Goal: Transaction & Acquisition: Purchase product/service

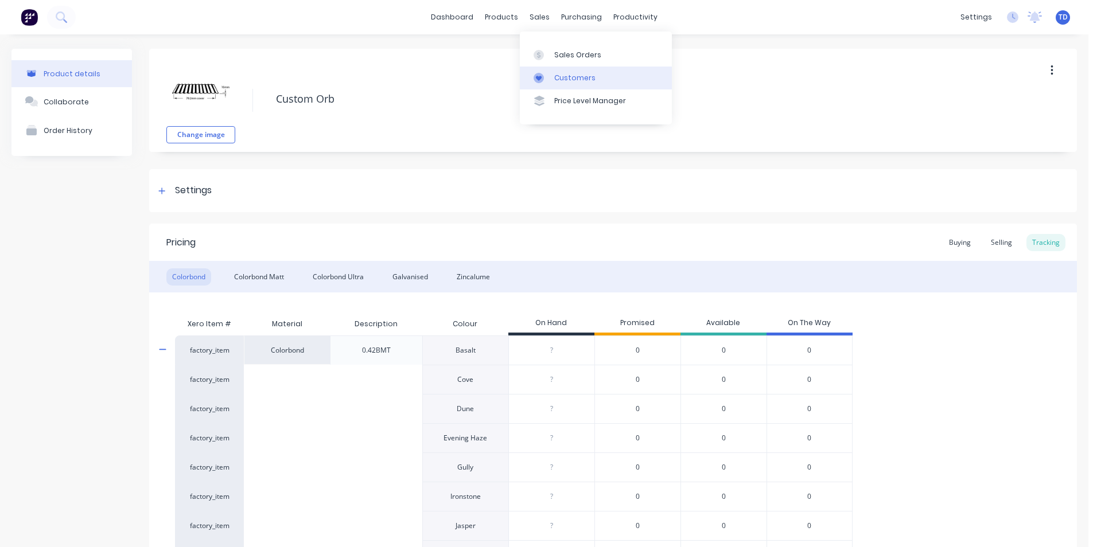
click at [581, 83] on div "Customers" at bounding box center [574, 78] width 41 height 10
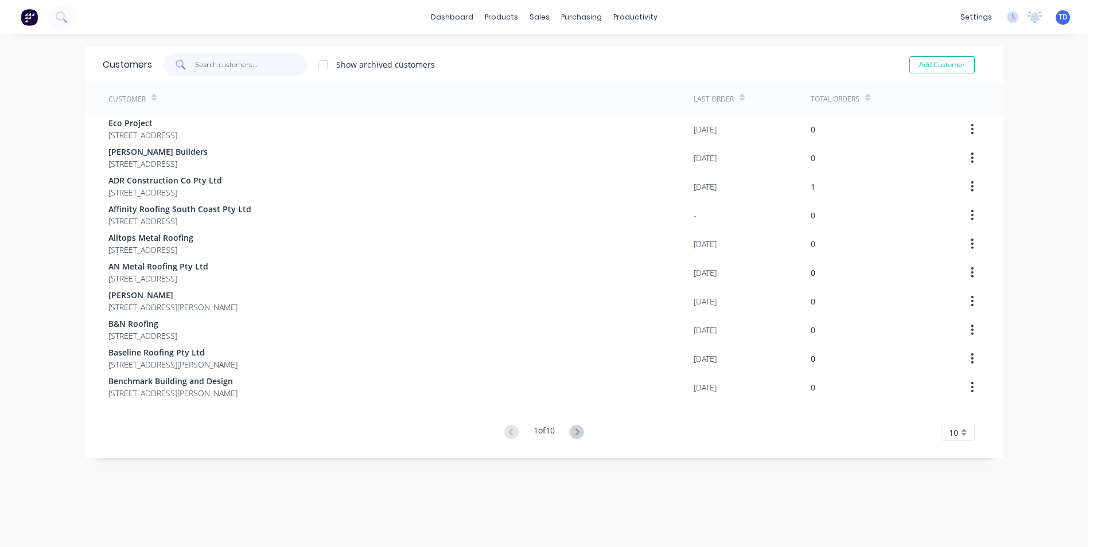
click at [223, 70] on input "text" at bounding box center [251, 64] width 112 height 23
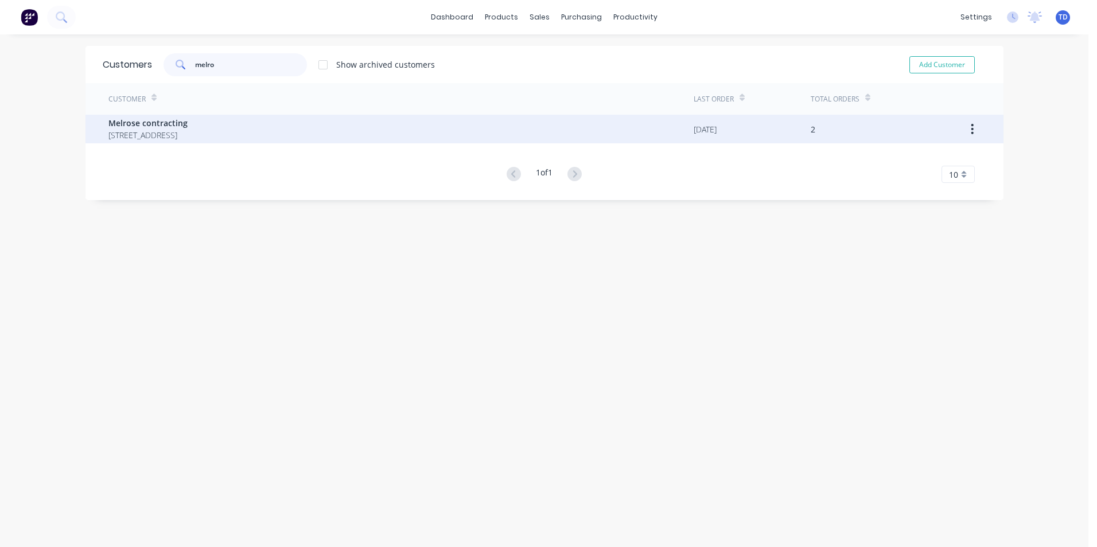
type input "melro"
click at [120, 138] on span "[STREET_ADDRESS]" at bounding box center [147, 135] width 79 height 12
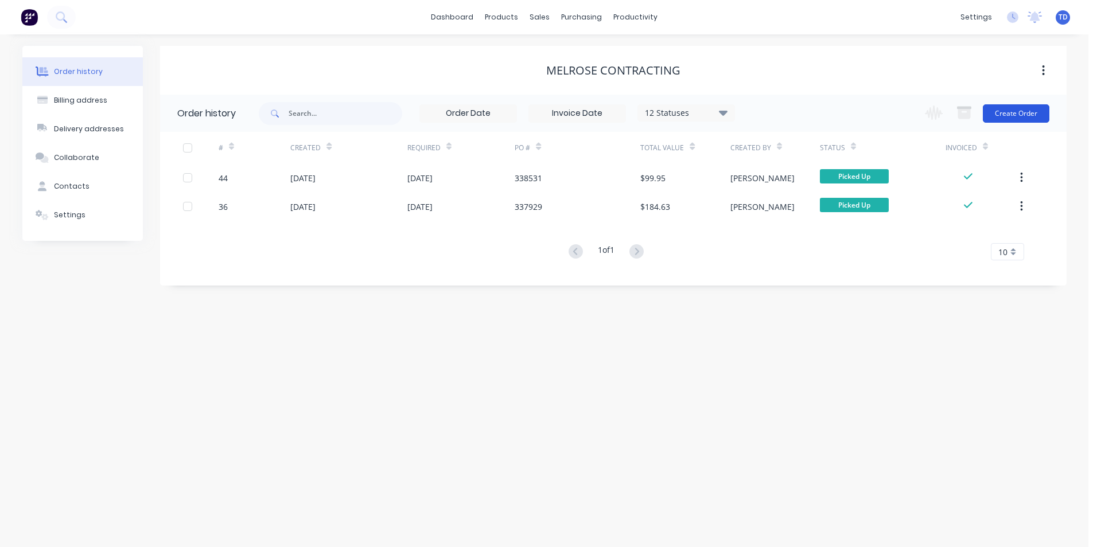
click at [1004, 122] on button "Create Order" at bounding box center [1016, 113] width 67 height 18
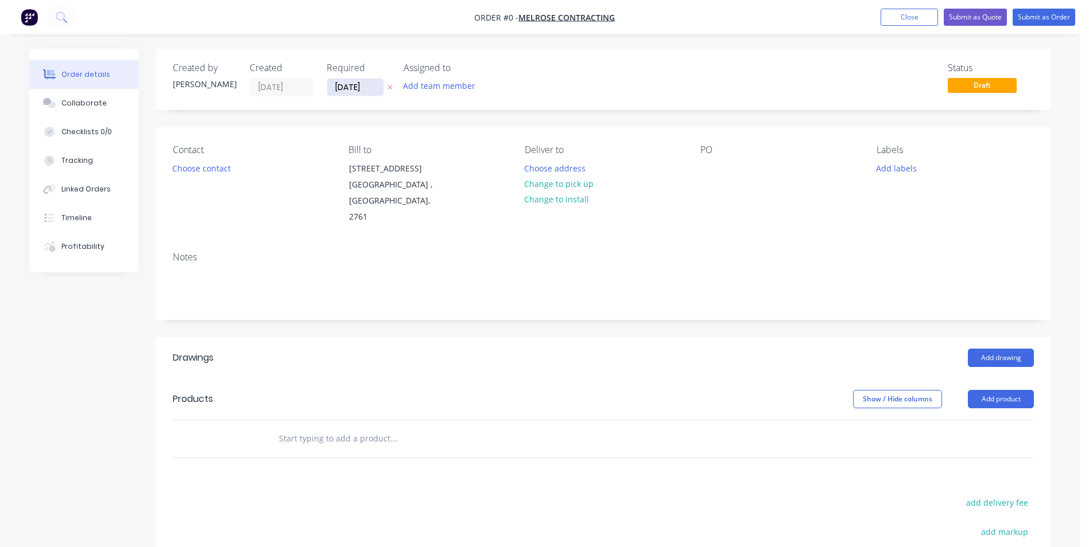
click at [378, 90] on input "[DATE]" at bounding box center [355, 87] width 56 height 17
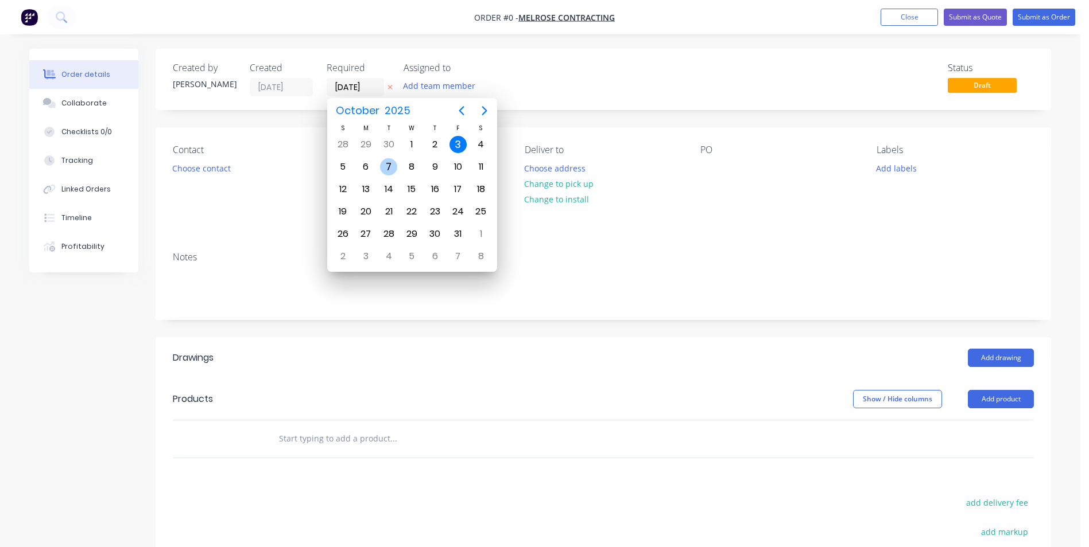
click at [383, 167] on div "7" at bounding box center [388, 166] width 17 height 17
type input "[DATE]"
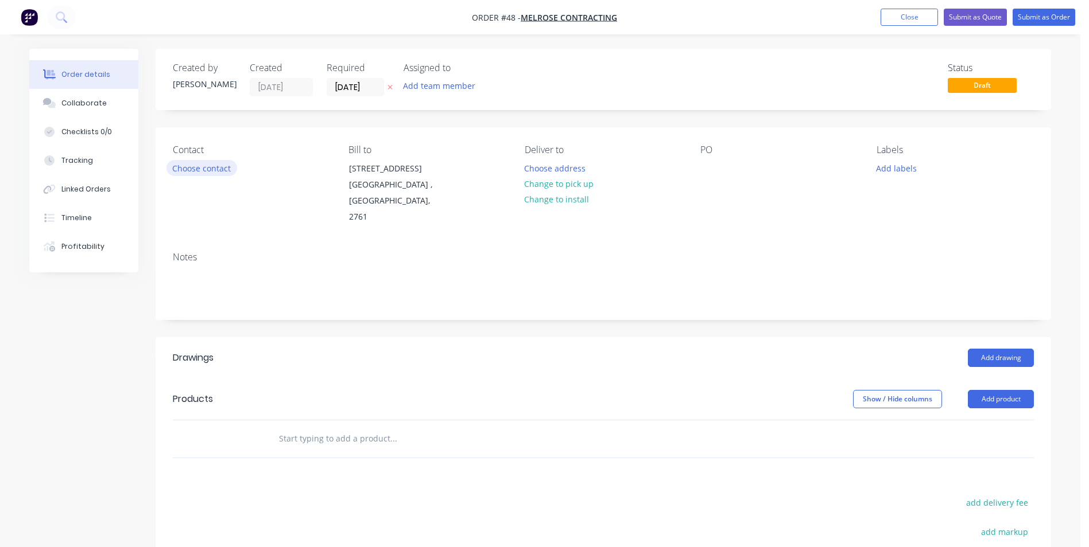
click at [220, 171] on button "Choose contact" at bounding box center [201, 167] width 71 height 15
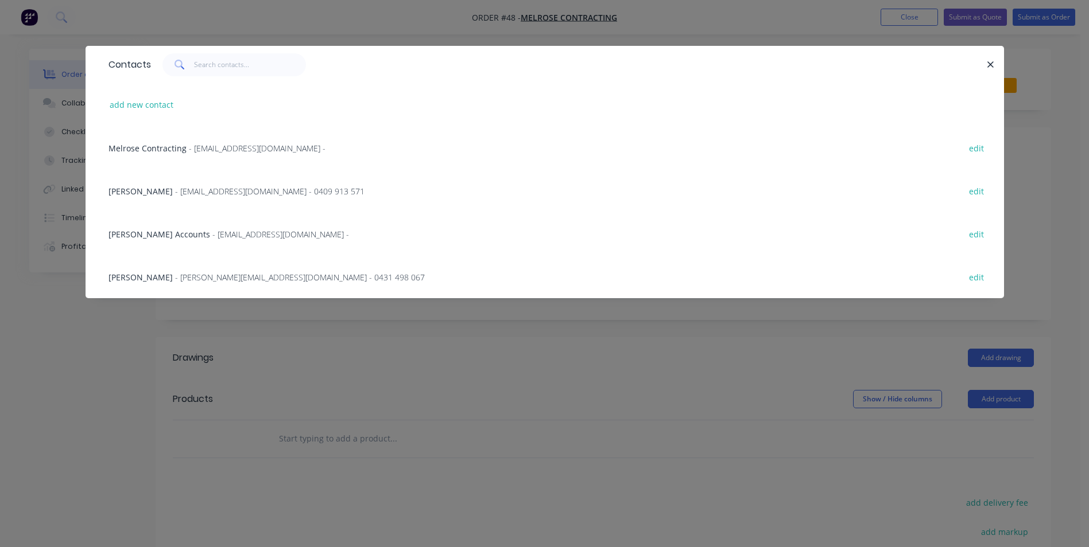
click at [209, 199] on div "[PERSON_NAME] - [PERSON_NAME][EMAIL_ADDRESS][DOMAIN_NAME] - 0409 913 571 edit" at bounding box center [545, 190] width 884 height 43
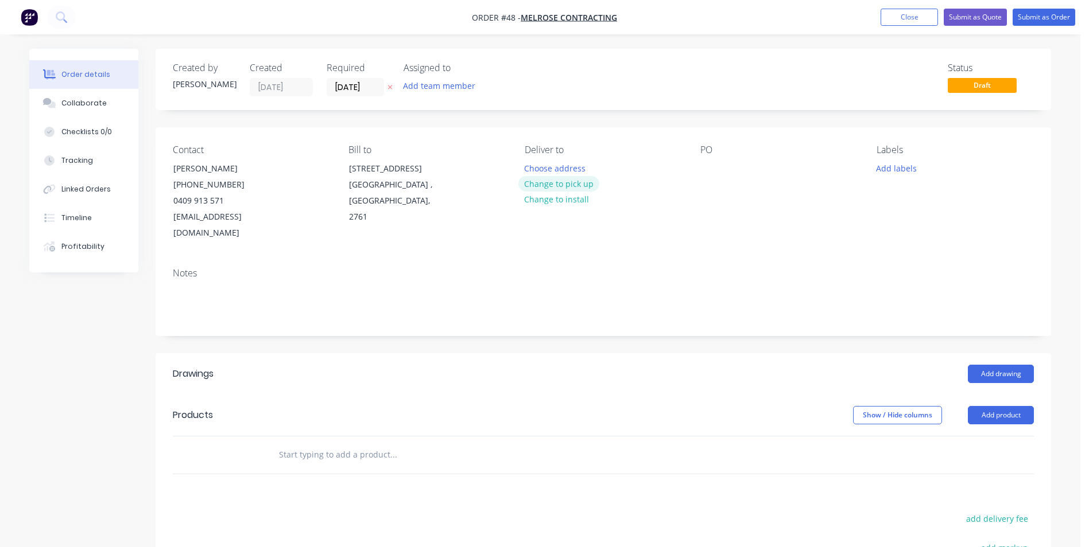
click at [533, 183] on button "Change to pick up" at bounding box center [558, 183] width 81 height 15
click at [539, 165] on div at bounding box center [534, 168] width 18 height 17
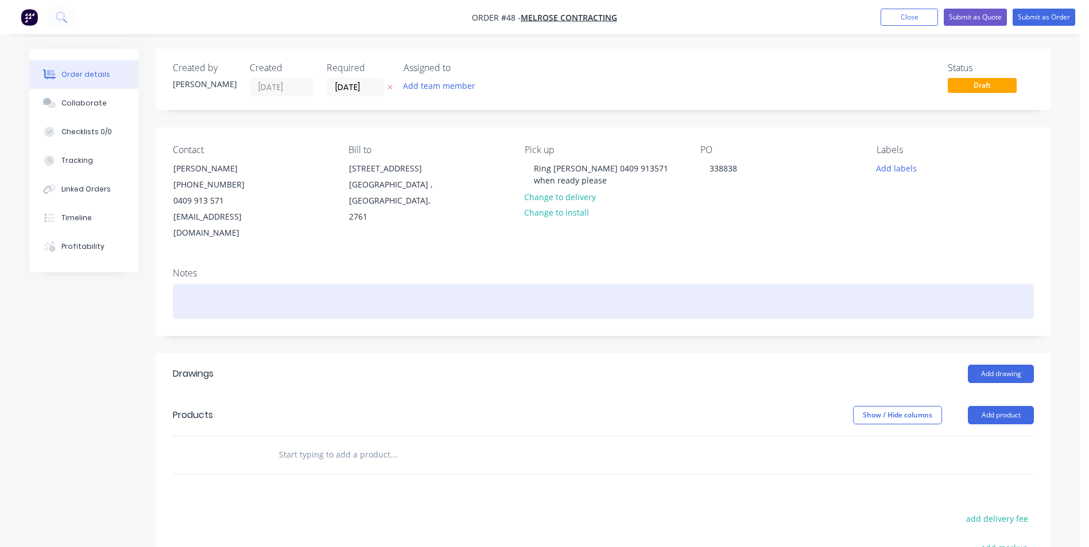
click at [219, 286] on div at bounding box center [603, 301] width 861 height 35
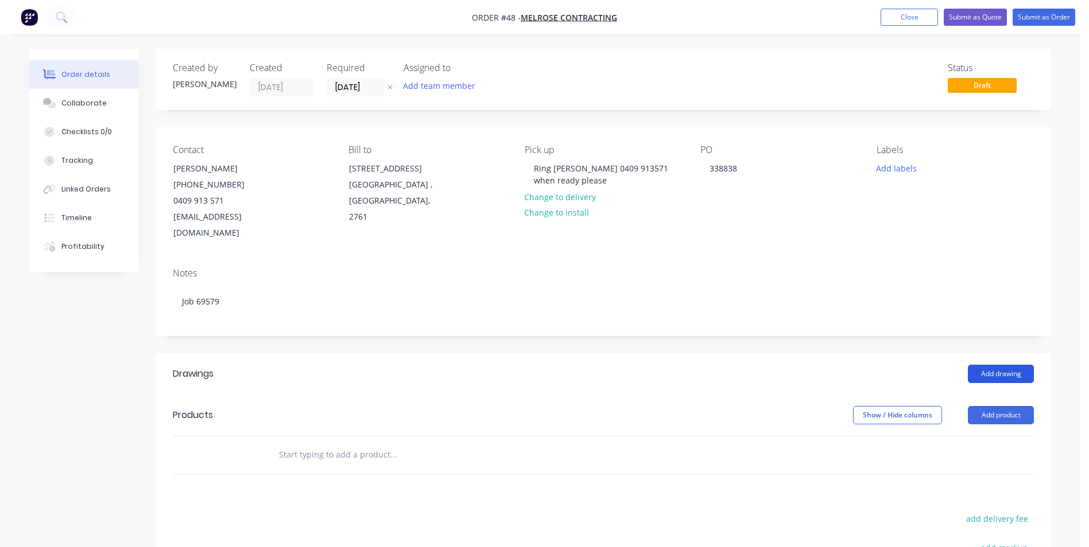
click at [987, 365] on button "Add drawing" at bounding box center [1001, 374] width 66 height 18
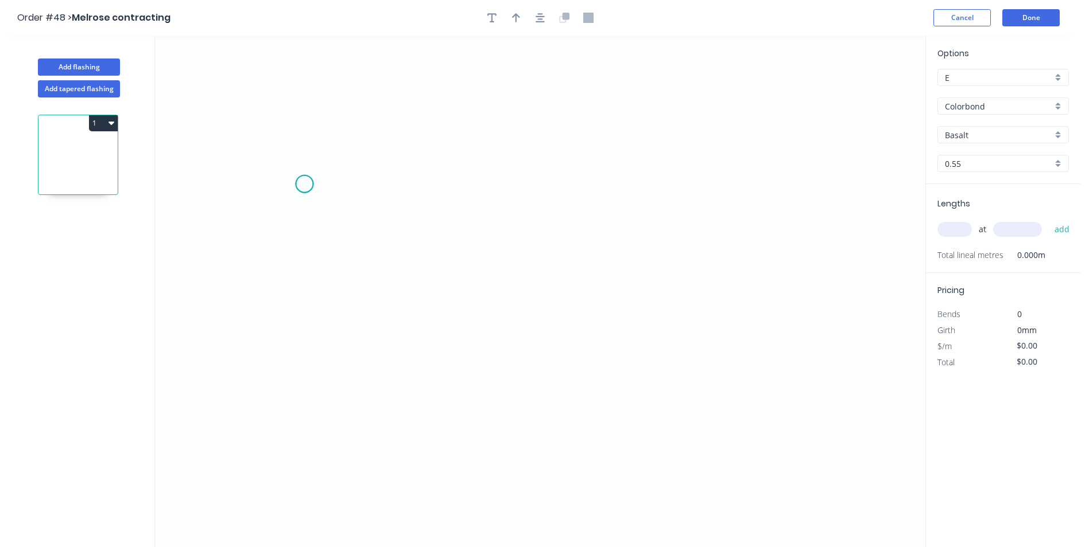
click at [304, 184] on icon "0" at bounding box center [540, 292] width 770 height 512
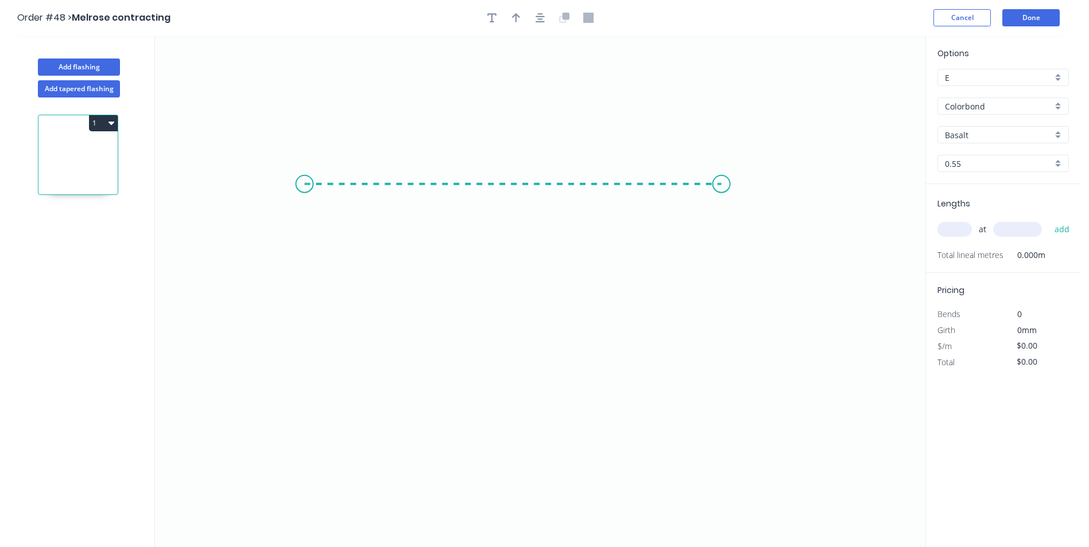
click at [721, 185] on icon "0" at bounding box center [540, 292] width 770 height 512
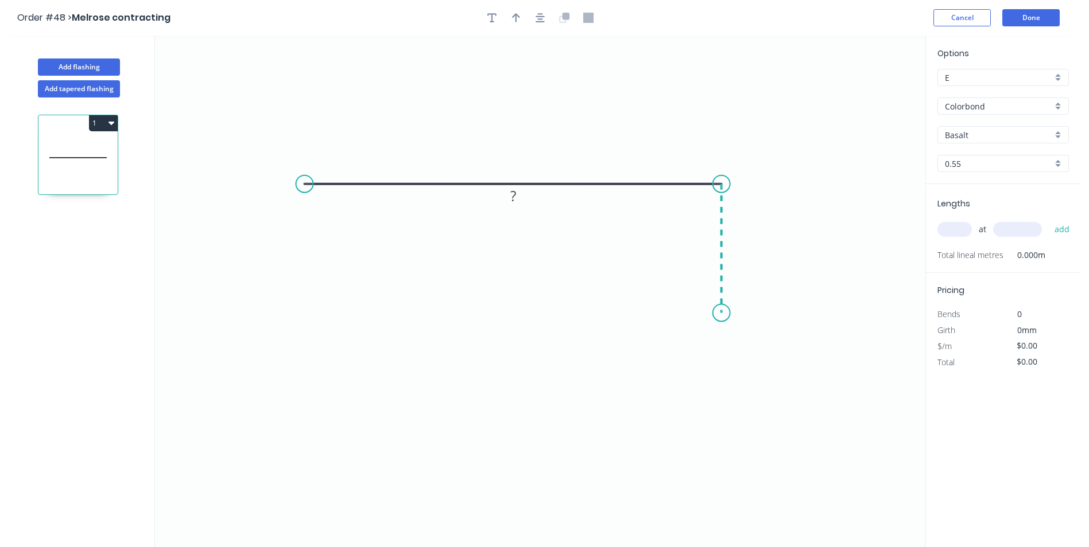
click at [720, 313] on icon "0 ?" at bounding box center [540, 292] width 770 height 512
click at [706, 344] on icon "0 ? ?" at bounding box center [540, 292] width 770 height 512
click at [706, 344] on circle at bounding box center [706, 343] width 17 height 17
click at [522, 165] on rect at bounding box center [513, 162] width 23 height 16
type input "$20.03"
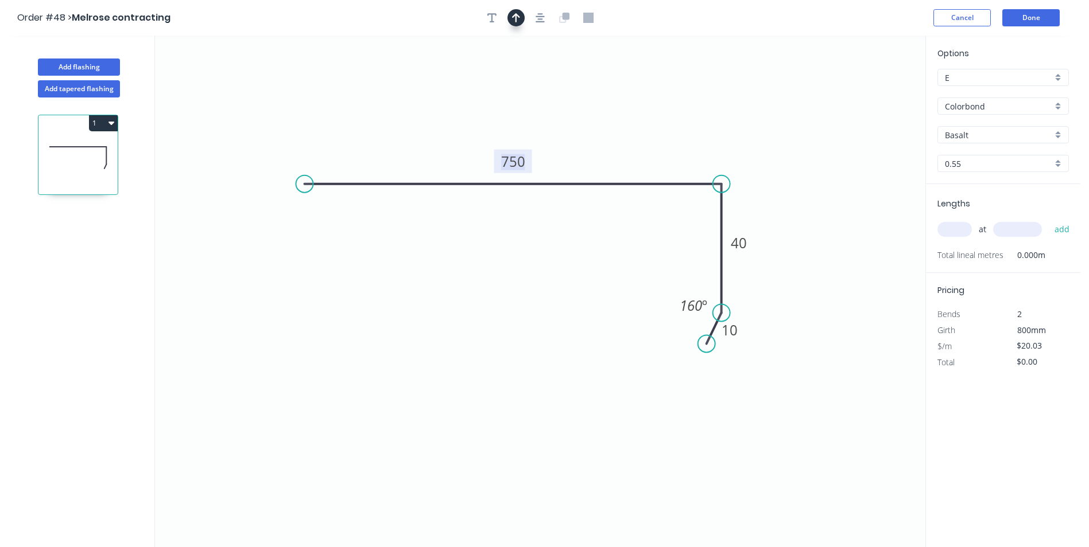
click at [519, 16] on icon "button" at bounding box center [516, 17] width 8 height 9
click at [869, 92] on icon at bounding box center [867, 79] width 10 height 37
drag, startPoint x: 868, startPoint y: 92, endPoint x: 783, endPoint y: 114, distance: 87.1
click at [857, 99] on icon at bounding box center [873, 82] width 33 height 33
click at [958, 222] on input "text" at bounding box center [954, 229] width 34 height 15
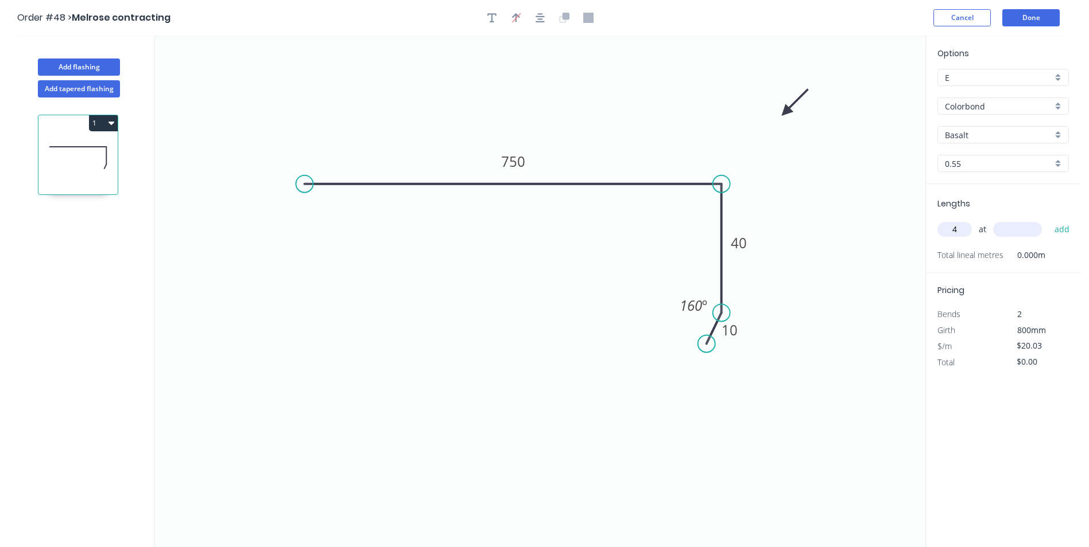
type input "4"
type input "1200"
click at [1049, 220] on button "add" at bounding box center [1062, 230] width 27 height 20
type input "$96.14"
click at [1020, 23] on button "Done" at bounding box center [1030, 17] width 57 height 17
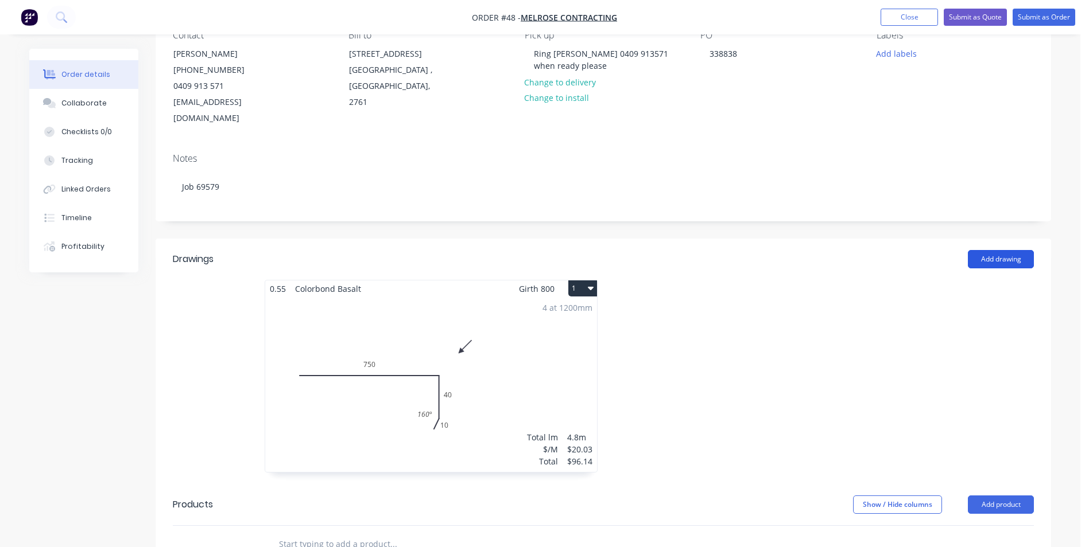
click at [1012, 250] on button "Add drawing" at bounding box center [1001, 259] width 66 height 18
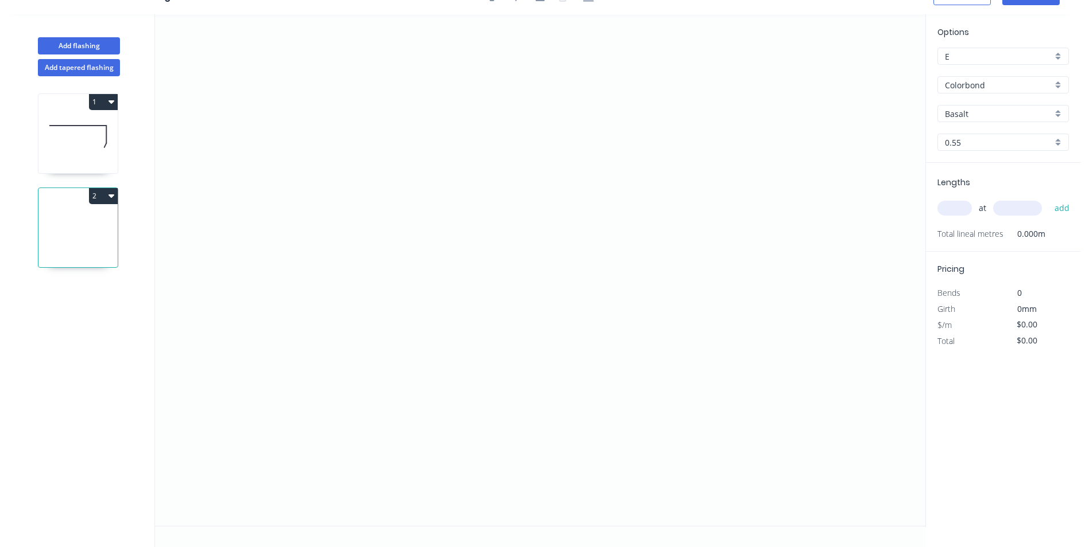
scroll to position [21, 0]
click at [416, 152] on icon "0" at bounding box center [540, 270] width 770 height 512
click at [404, 358] on icon "0" at bounding box center [540, 270] width 770 height 512
click at [700, 345] on icon "0 ?" at bounding box center [540, 270] width 770 height 512
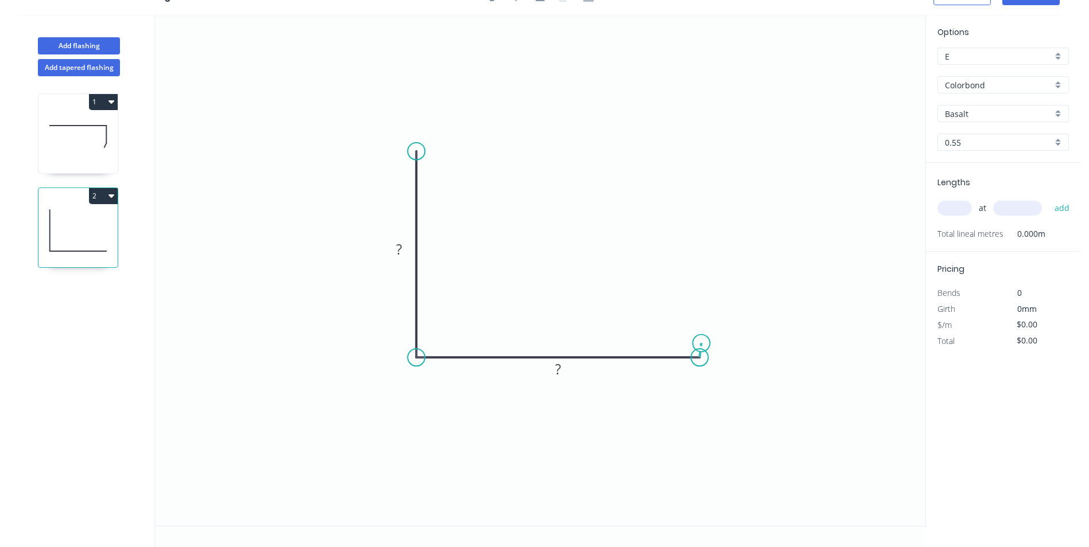
click at [701, 344] on icon "0 ? ?" at bounding box center [540, 270] width 770 height 512
click at [708, 355] on div "Delete point" at bounding box center [754, 357] width 115 height 24
drag, startPoint x: 572, startPoint y: 370, endPoint x: 578, endPoint y: 312, distance: 57.7
click at [578, 314] on rect at bounding box center [564, 322] width 37 height 24
drag, startPoint x: 406, startPoint y: 239, endPoint x: 444, endPoint y: 225, distance: 41.0
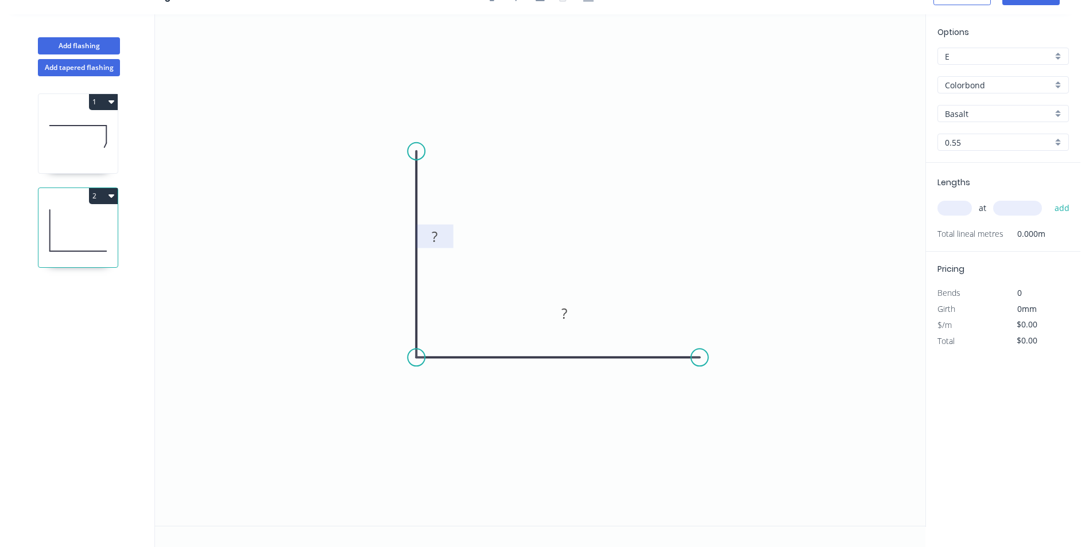
click at [442, 226] on rect at bounding box center [434, 237] width 37 height 24
drag, startPoint x: 449, startPoint y: 228, endPoint x: 505, endPoint y: 218, distance: 57.1
click at [505, 218] on rect at bounding box center [490, 227] width 37 height 24
click at [433, 391] on div "Show angle" at bounding box center [479, 393] width 115 height 24
click at [495, 229] on rect at bounding box center [490, 228] width 23 height 16
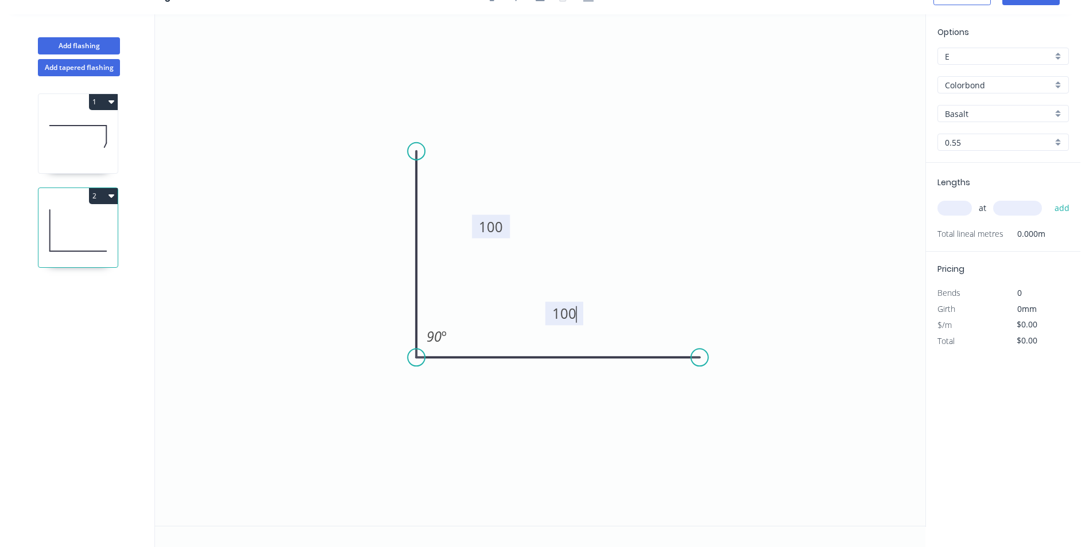
type input "$5.12"
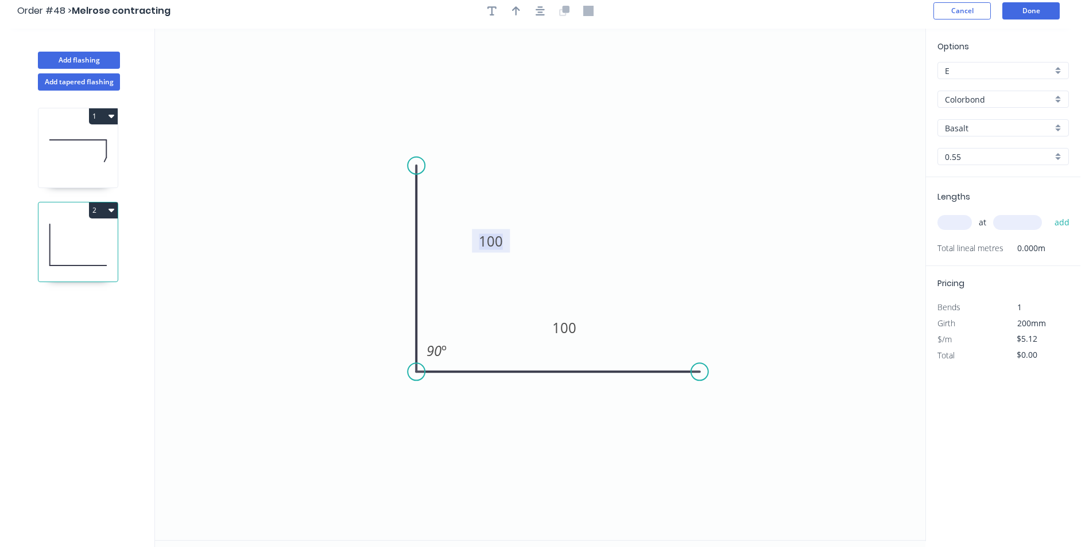
scroll to position [0, 0]
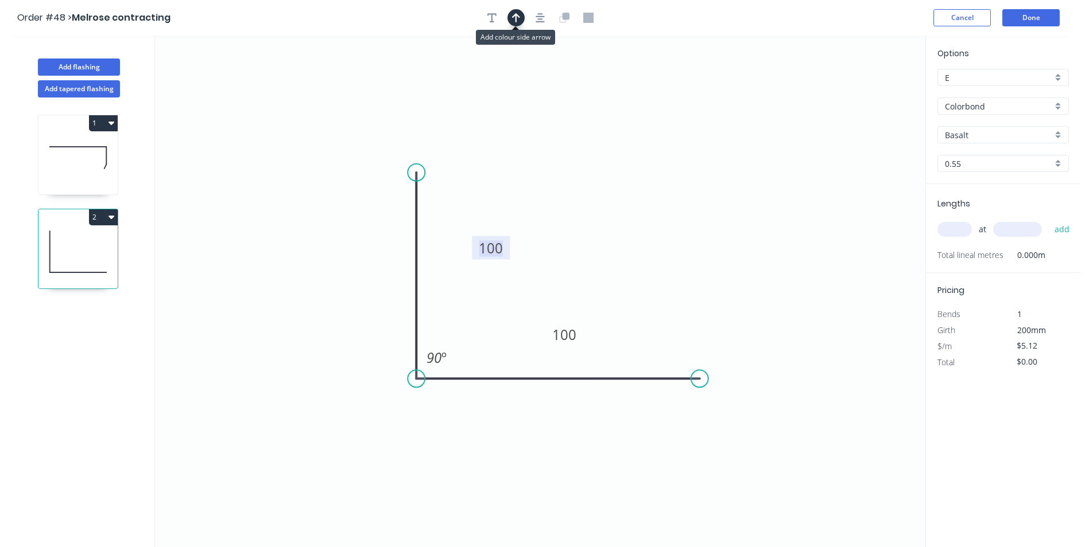
click at [511, 20] on button "button" at bounding box center [515, 17] width 17 height 17
click at [867, 90] on icon at bounding box center [866, 77] width 10 height 37
drag, startPoint x: 867, startPoint y: 90, endPoint x: 713, endPoint y: 181, distance: 178.0
click at [715, 184] on icon at bounding box center [727, 173] width 33 height 33
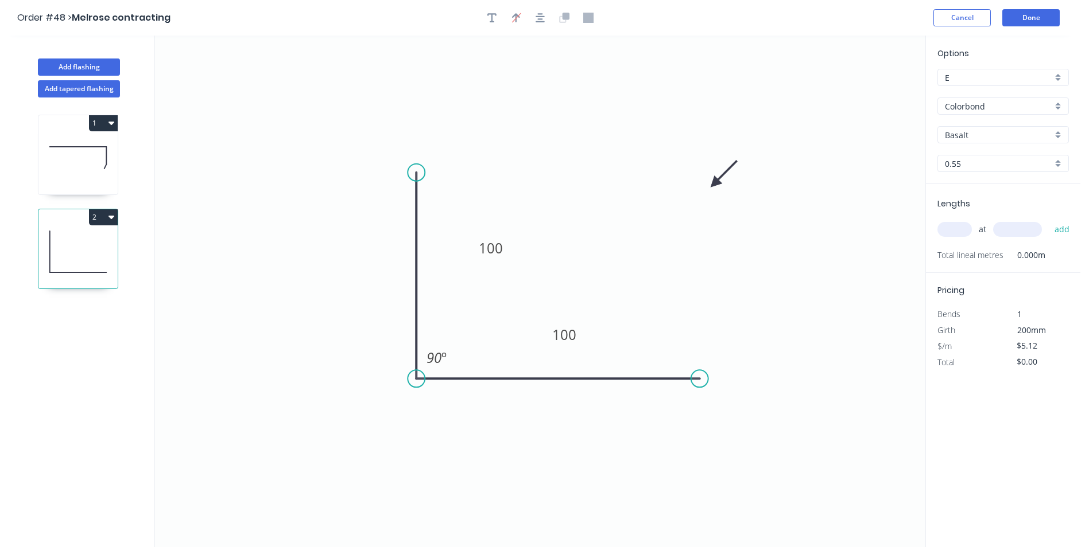
click at [991, 135] on input "Basalt" at bounding box center [998, 135] width 107 height 12
click at [978, 154] on div "Basalt" at bounding box center [1003, 157] width 130 height 20
type input "Basalt"
click at [958, 230] on input "text" at bounding box center [954, 229] width 34 height 15
type input "4"
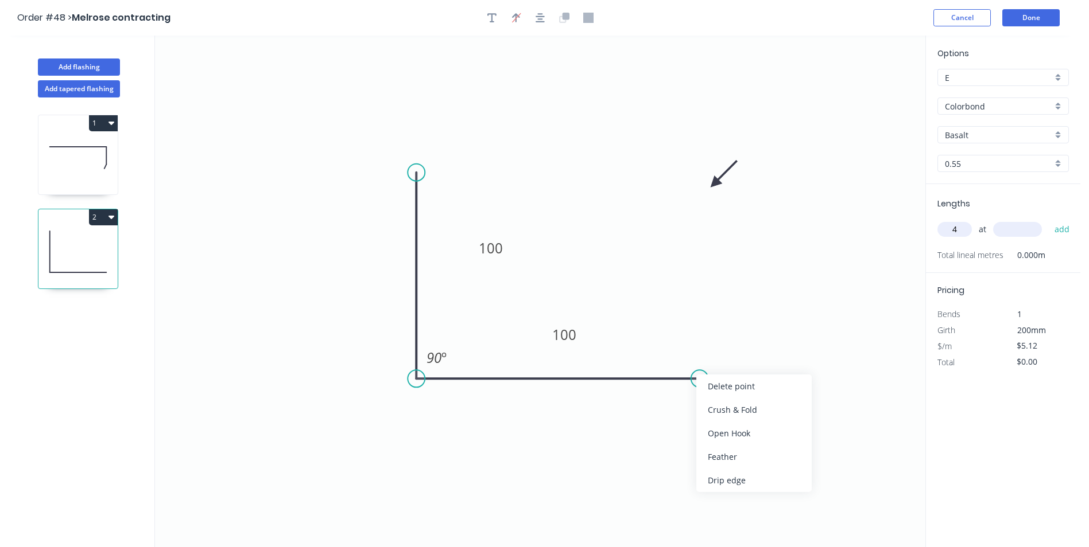
click at [723, 386] on div "Delete point" at bounding box center [753, 387] width 115 height 24
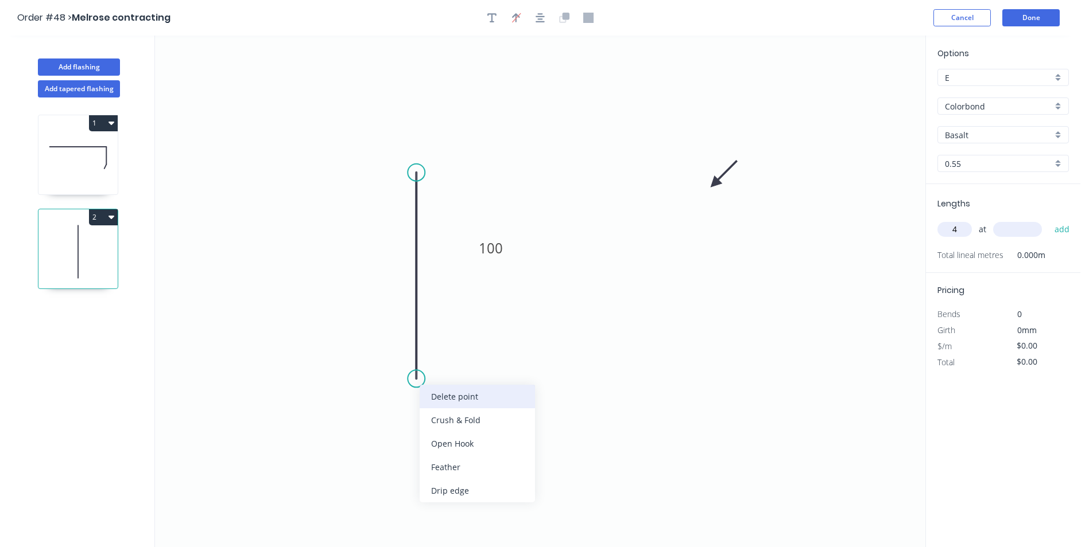
click at [447, 401] on div "Delete point" at bounding box center [477, 397] width 115 height 24
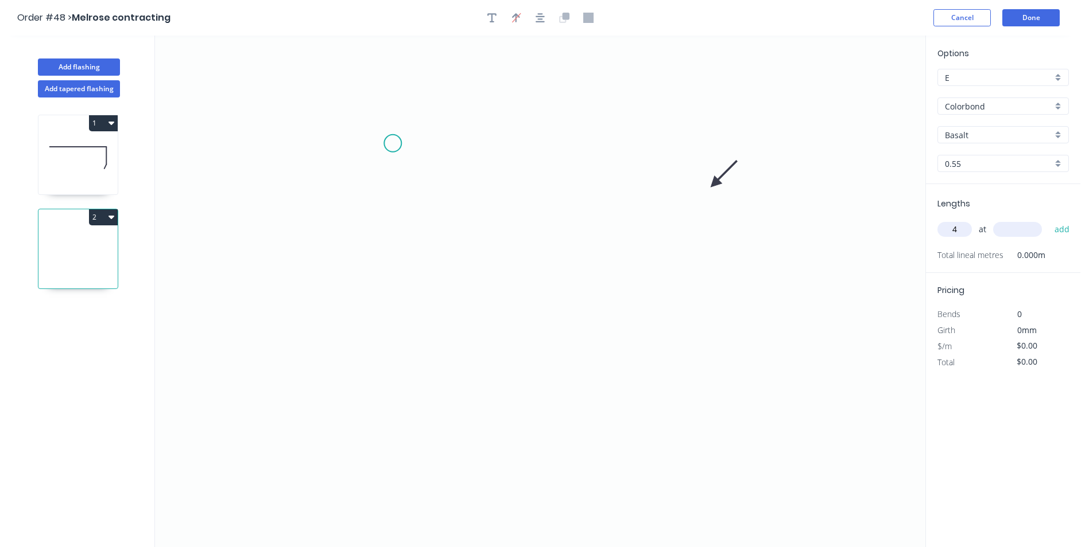
click at [393, 143] on icon "0" at bounding box center [540, 292] width 770 height 512
click at [601, 151] on icon "0" at bounding box center [540, 292] width 770 height 512
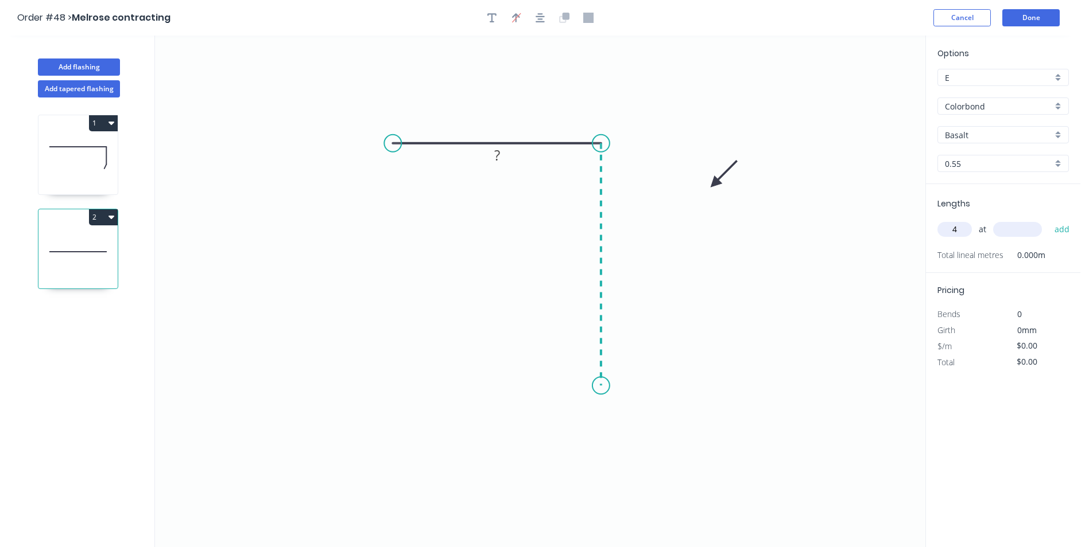
click at [600, 386] on icon "0 ?" at bounding box center [540, 292] width 770 height 512
click at [577, 424] on icon "0 ? ?" at bounding box center [540, 292] width 770 height 512
click at [578, 424] on circle at bounding box center [576, 423] width 17 height 17
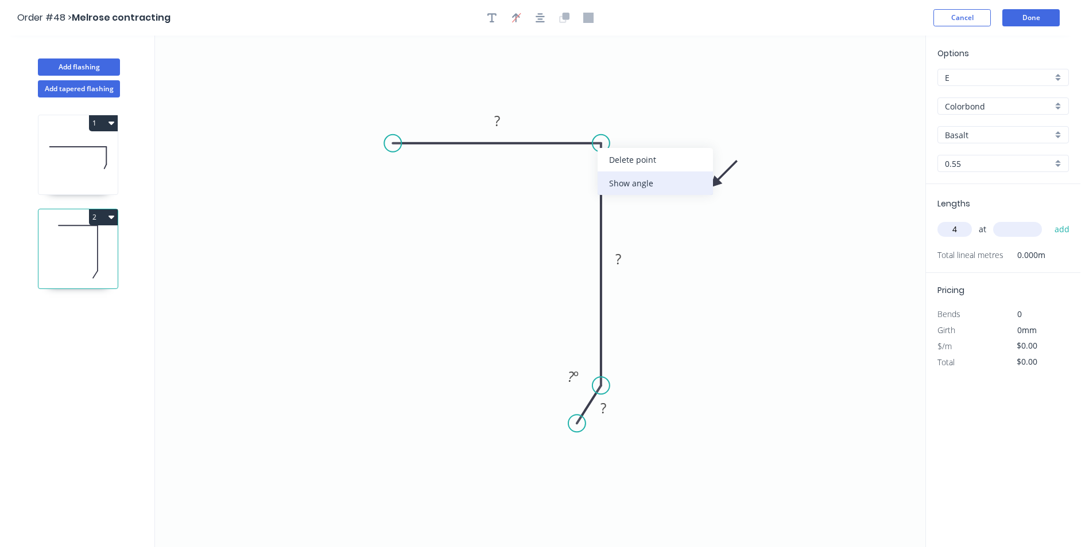
click at [605, 189] on div "Show angle" at bounding box center [654, 184] width 115 height 24
click at [501, 127] on rect at bounding box center [497, 122] width 23 height 16
type input "$4.02"
click at [1013, 222] on input "text" at bounding box center [1017, 229] width 49 height 15
type input "1200"
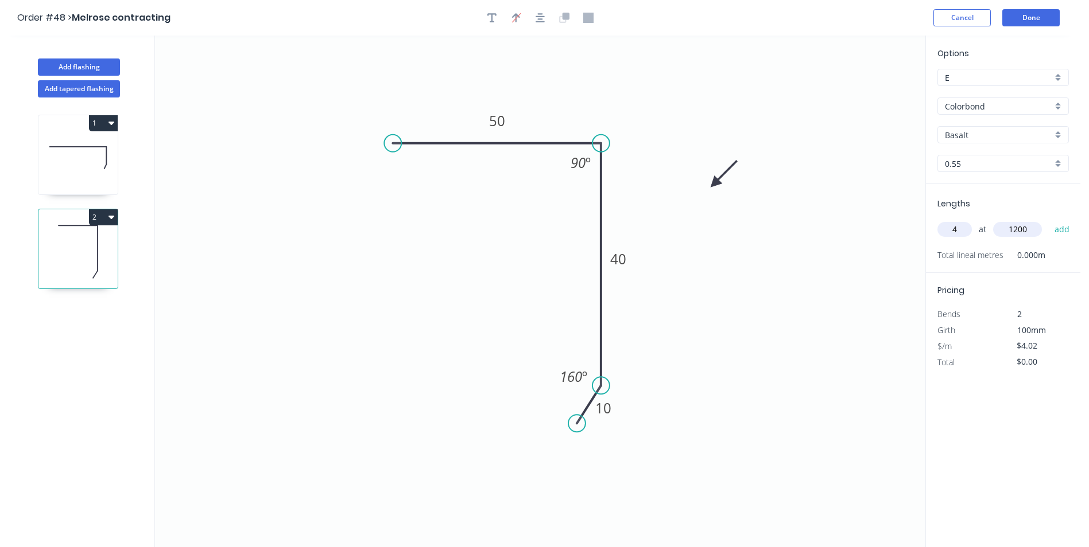
click at [1049, 220] on button "add" at bounding box center [1062, 230] width 27 height 20
type input "$19.30"
click at [1028, 22] on button "Done" at bounding box center [1030, 17] width 57 height 17
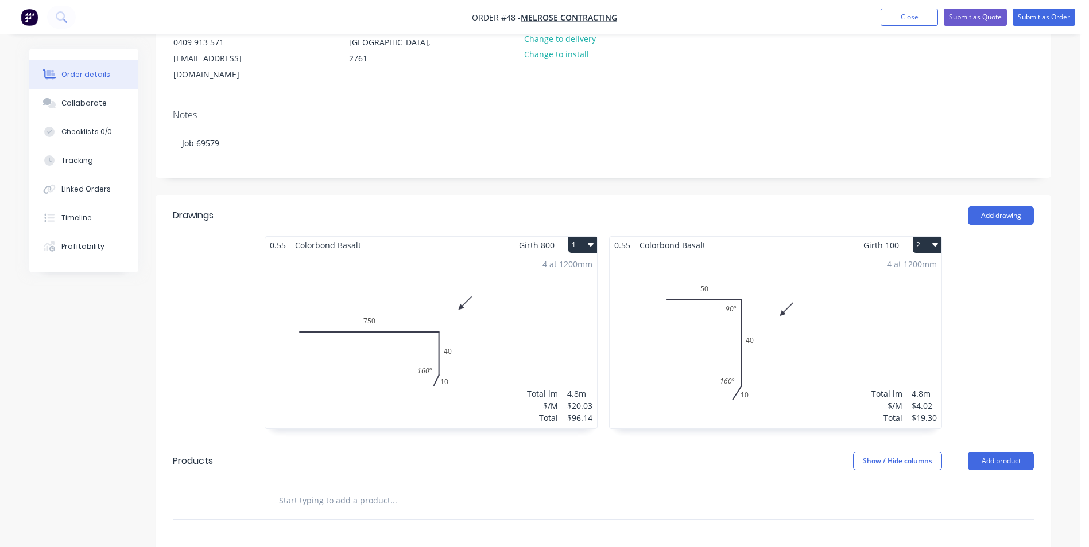
scroll to position [230, 0]
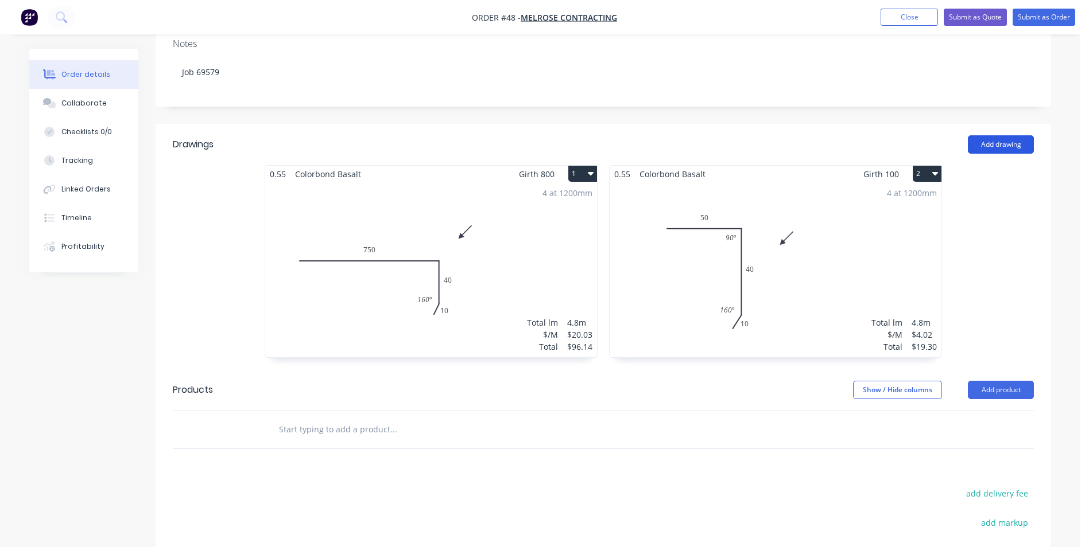
click at [986, 135] on button "Add drawing" at bounding box center [1001, 144] width 66 height 18
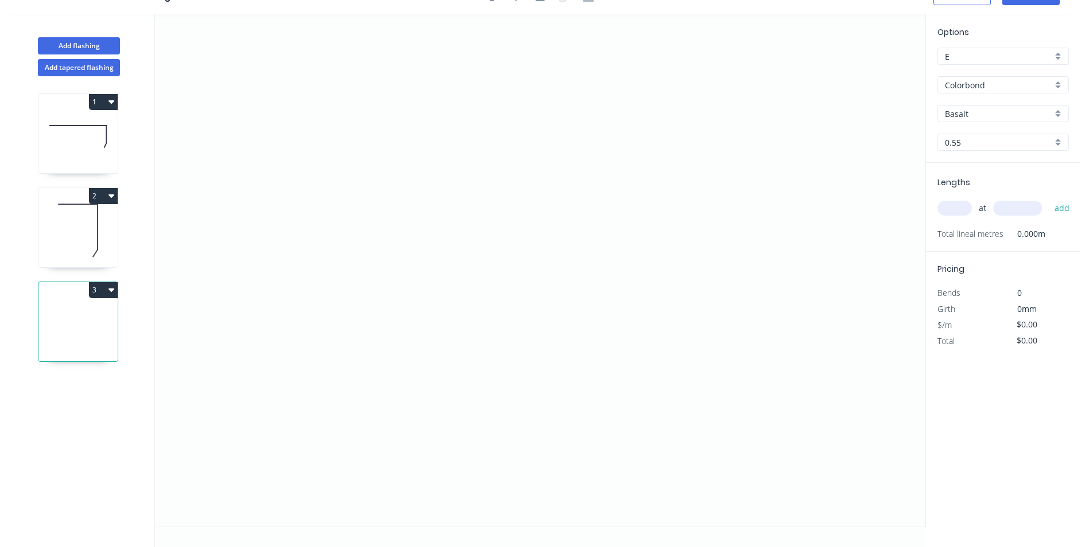
scroll to position [21, 0]
click at [428, 149] on icon "0" at bounding box center [540, 270] width 770 height 512
click at [434, 392] on icon "0" at bounding box center [540, 270] width 770 height 512
click at [684, 389] on icon "0 ?" at bounding box center [540, 270] width 770 height 512
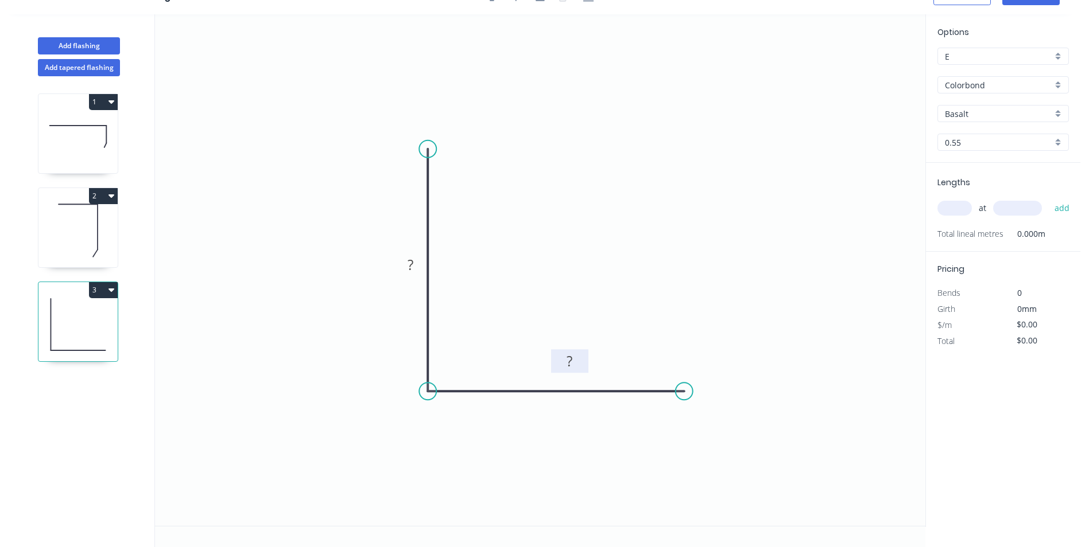
drag, startPoint x: 572, startPoint y: 400, endPoint x: 588, endPoint y: 337, distance: 65.3
click at [588, 350] on rect at bounding box center [569, 362] width 37 height 24
drag, startPoint x: 424, startPoint y: 254, endPoint x: 493, endPoint y: 215, distance: 79.4
click at [492, 215] on rect at bounding box center [476, 227] width 37 height 24
click at [453, 420] on div "Show angle" at bounding box center [479, 429] width 115 height 24
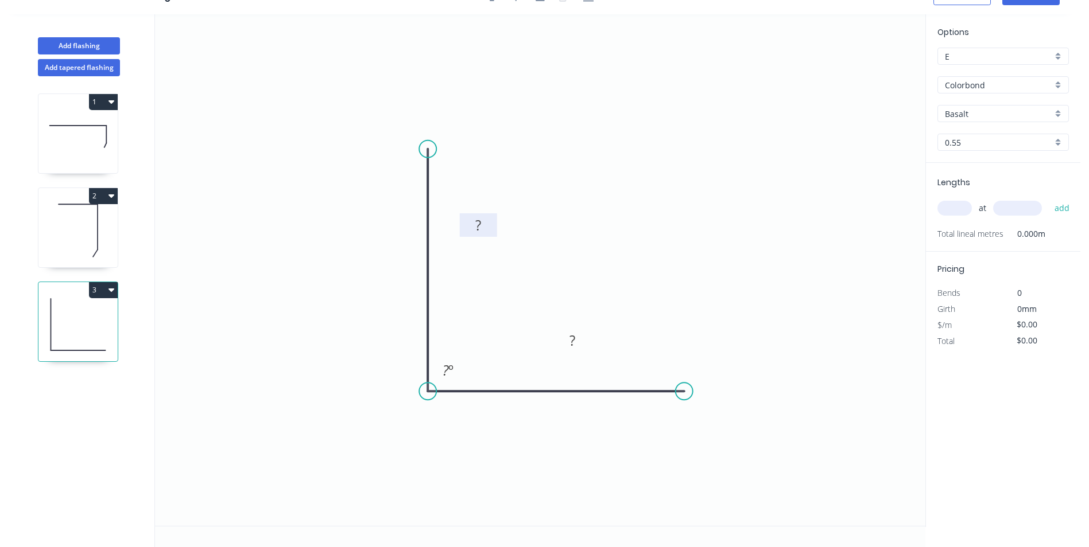
click at [486, 218] on rect at bounding box center [478, 225] width 37 height 24
click at [485, 232] on rect at bounding box center [478, 226] width 23 height 16
type input "$5.12"
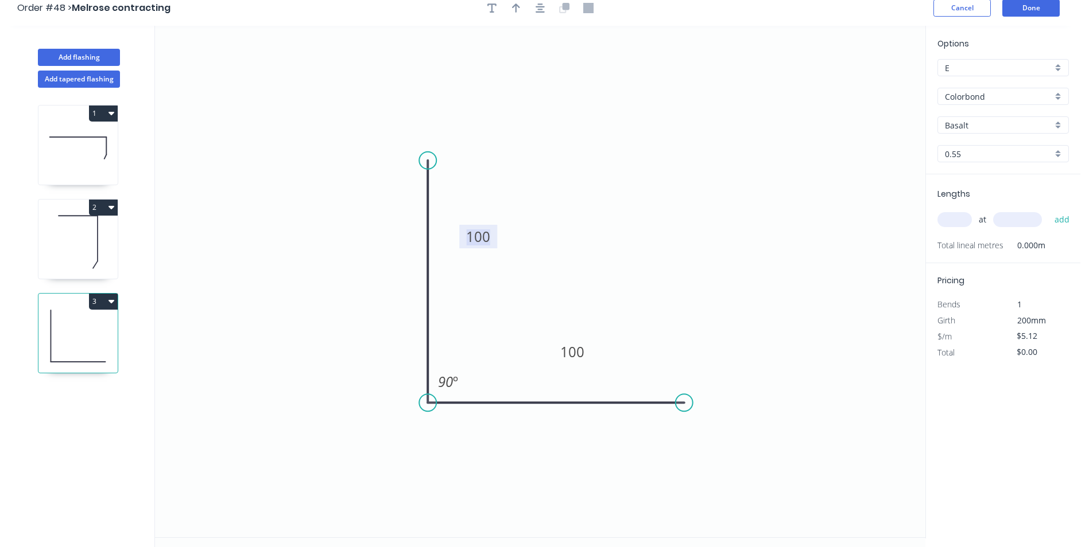
scroll to position [0, 0]
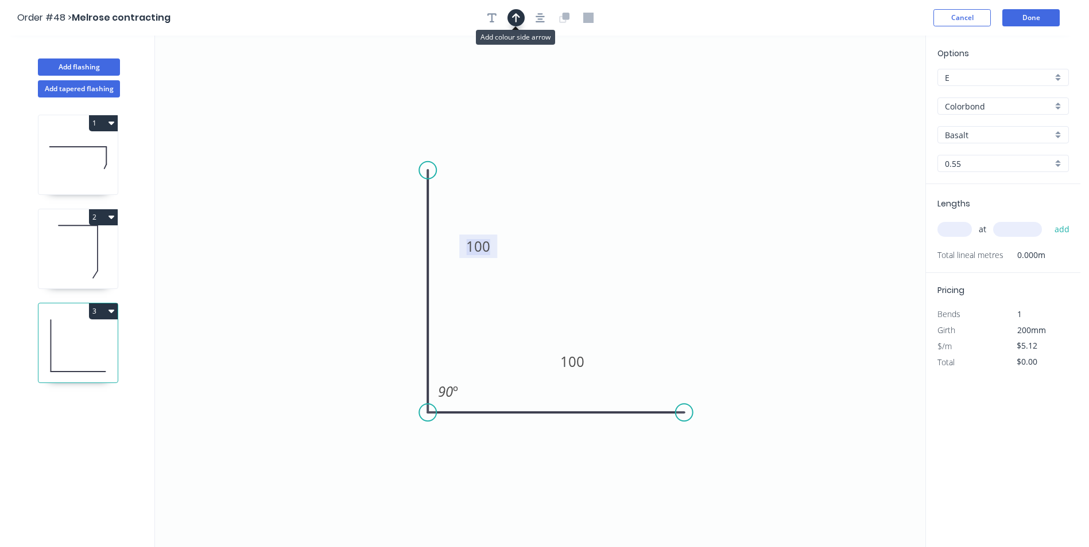
click at [518, 23] on button "button" at bounding box center [515, 17] width 17 height 17
click at [864, 95] on icon "0 100 100 90 º" at bounding box center [540, 292] width 770 height 512
click at [867, 93] on icon at bounding box center [867, 79] width 10 height 37
drag, startPoint x: 867, startPoint y: 92, endPoint x: 715, endPoint y: 202, distance: 187.8
click at [685, 179] on icon at bounding box center [701, 162] width 33 height 33
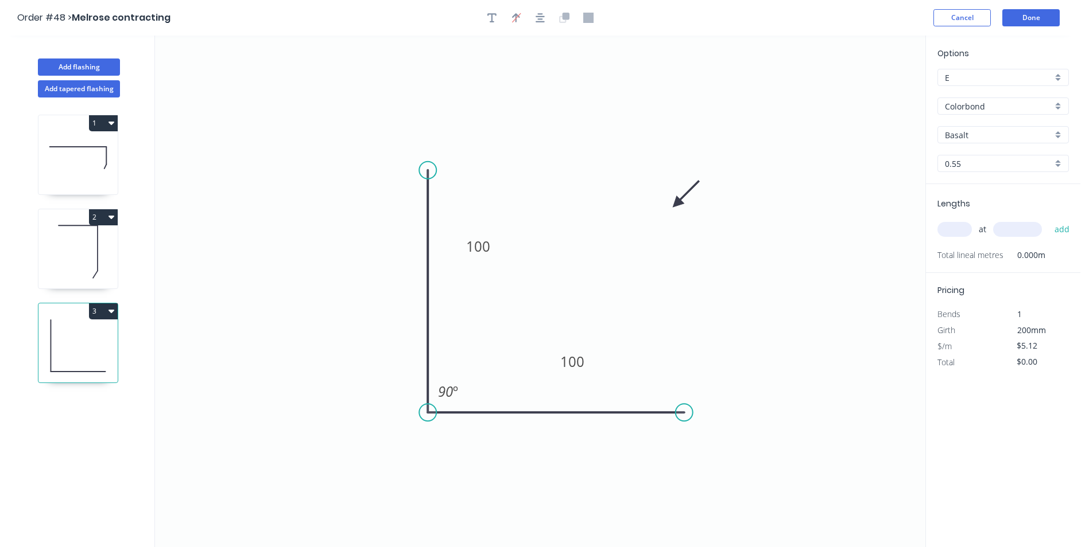
click at [963, 225] on input "text" at bounding box center [954, 229] width 34 height 15
type input "4"
type input "1200"
click at [1049, 220] on button "add" at bounding box center [1062, 230] width 27 height 20
type input "$24.58"
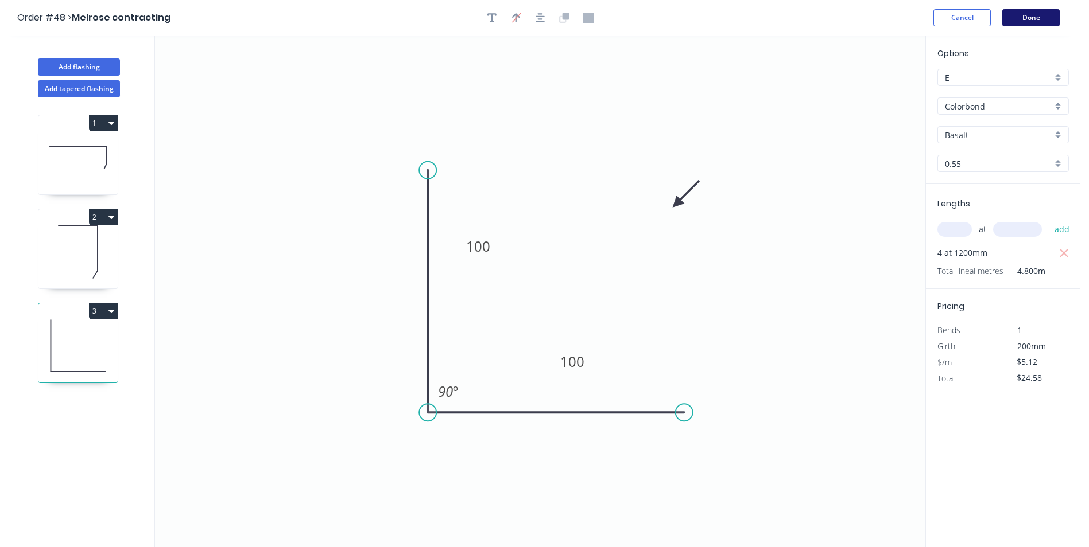
click at [1032, 21] on button "Done" at bounding box center [1030, 17] width 57 height 17
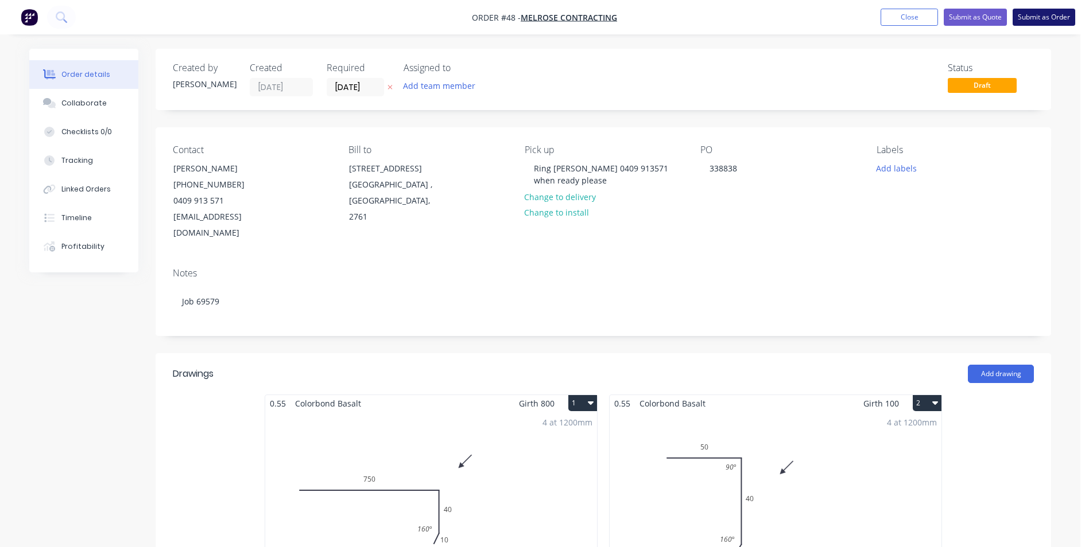
click at [1034, 20] on button "Submit as Order" at bounding box center [1043, 17] width 63 height 17
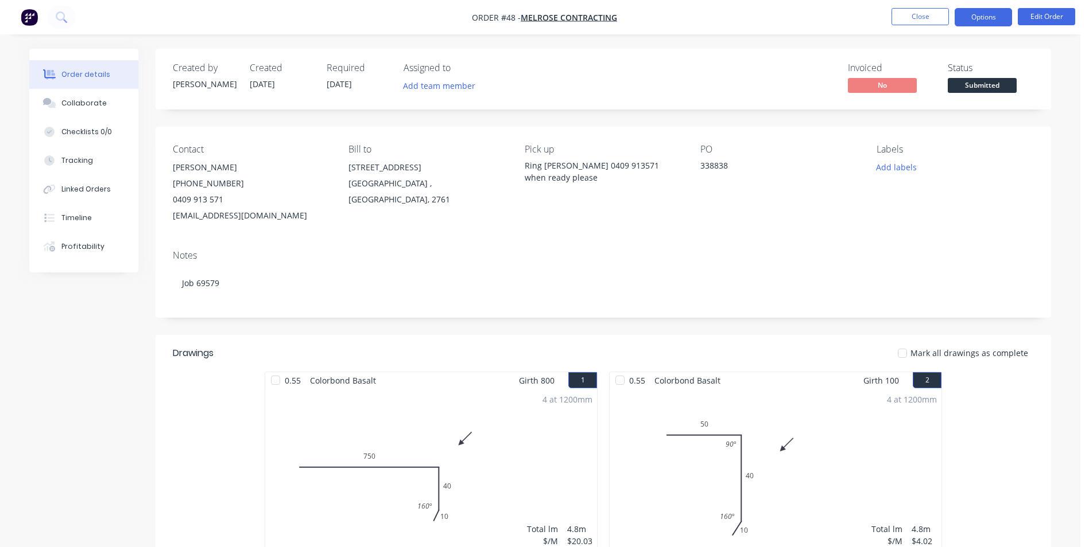
click at [985, 18] on button "Options" at bounding box center [982, 17] width 57 height 18
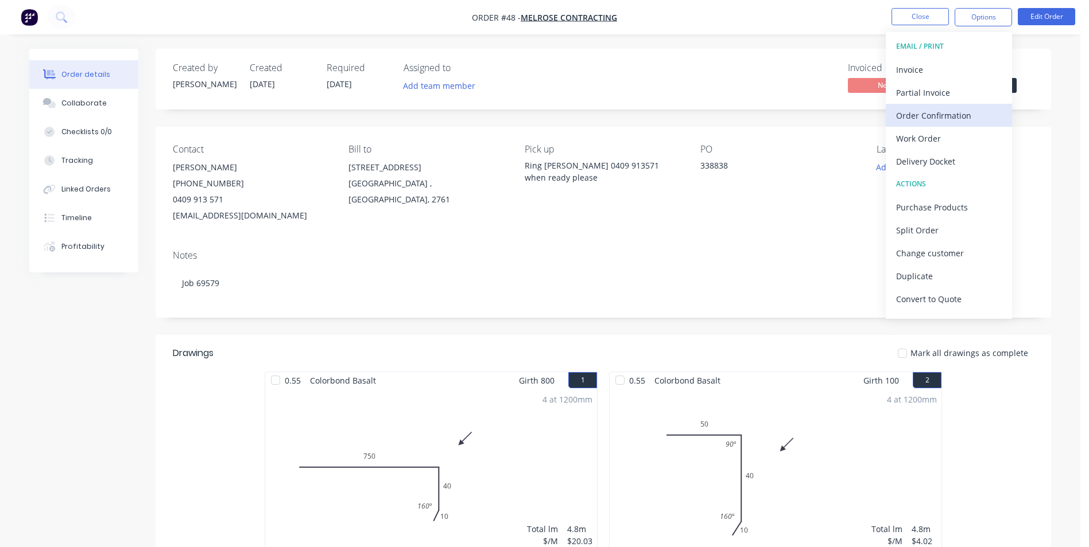
click at [947, 108] on div "Order Confirmation" at bounding box center [949, 115] width 106 height 17
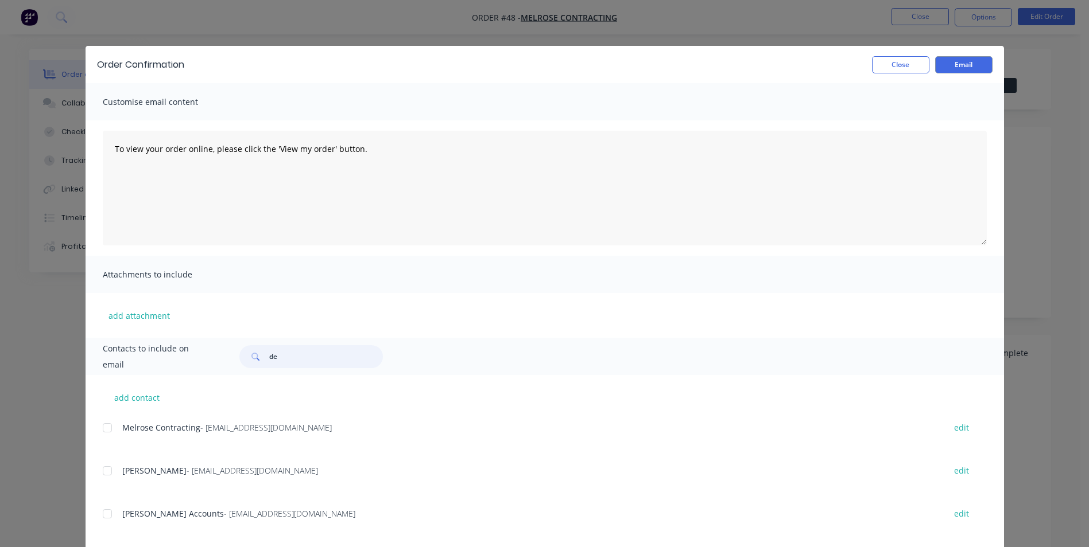
type input "d"
click at [105, 428] on div at bounding box center [107, 428] width 23 height 23
click at [105, 467] on div at bounding box center [107, 471] width 23 height 23
click at [965, 62] on button "Email" at bounding box center [963, 64] width 57 height 17
click at [894, 67] on button "Close" at bounding box center [900, 64] width 57 height 17
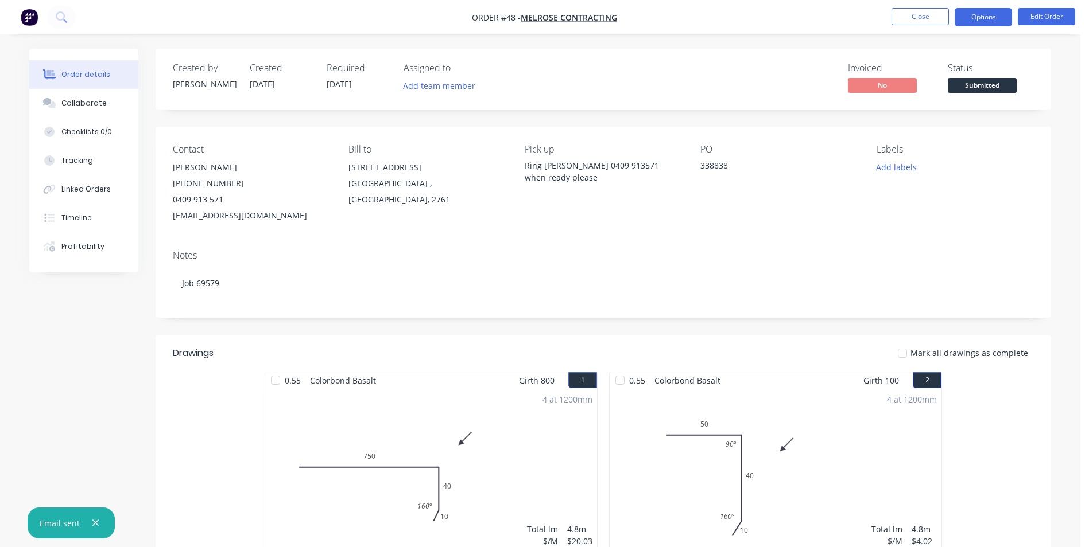
click at [973, 15] on button "Options" at bounding box center [982, 17] width 57 height 18
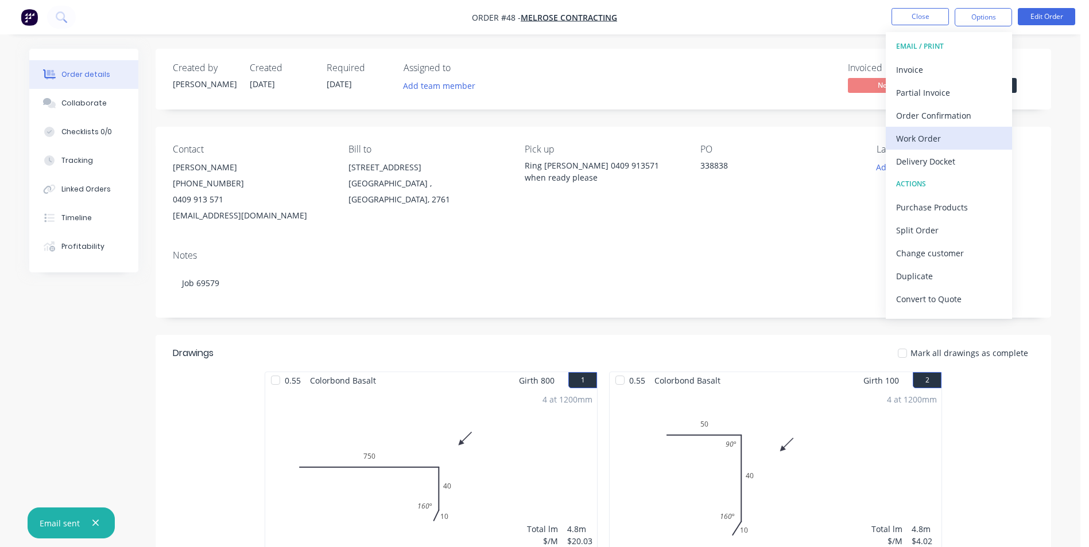
click at [928, 144] on div "Work Order" at bounding box center [949, 138] width 106 height 17
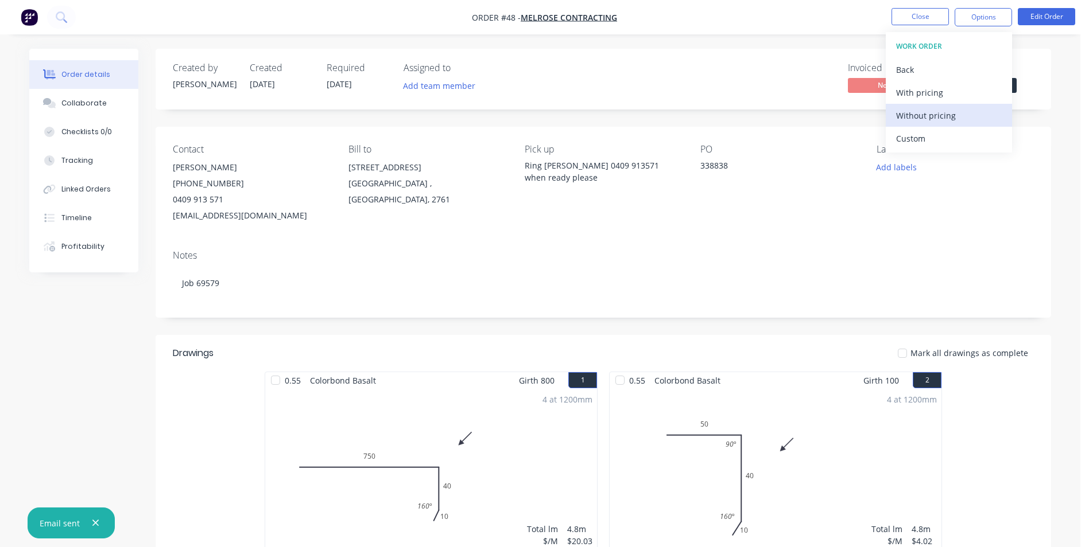
click at [931, 116] on div "Without pricing" at bounding box center [949, 115] width 106 height 17
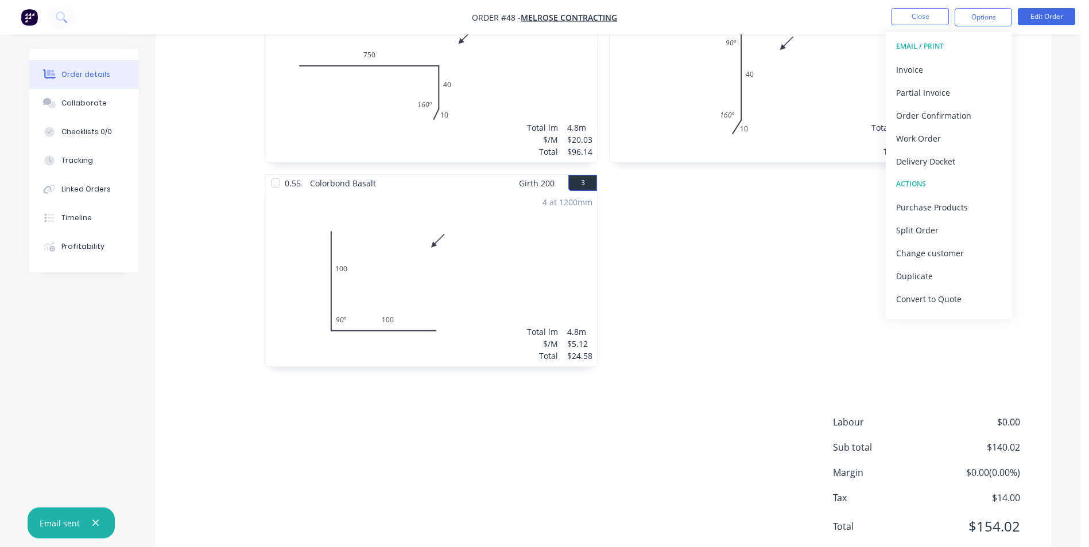
scroll to position [344, 0]
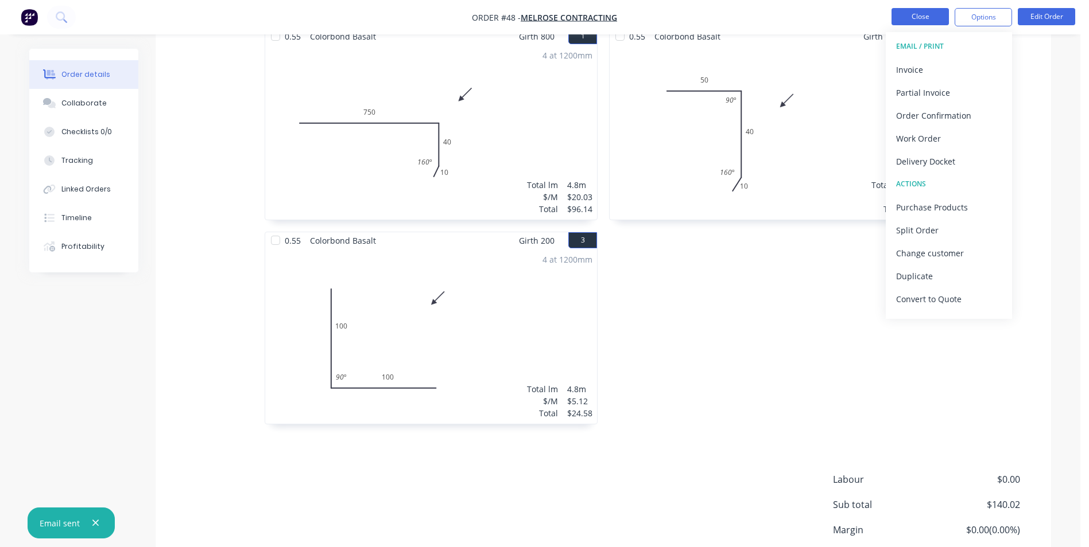
click at [899, 21] on button "Close" at bounding box center [919, 16] width 57 height 17
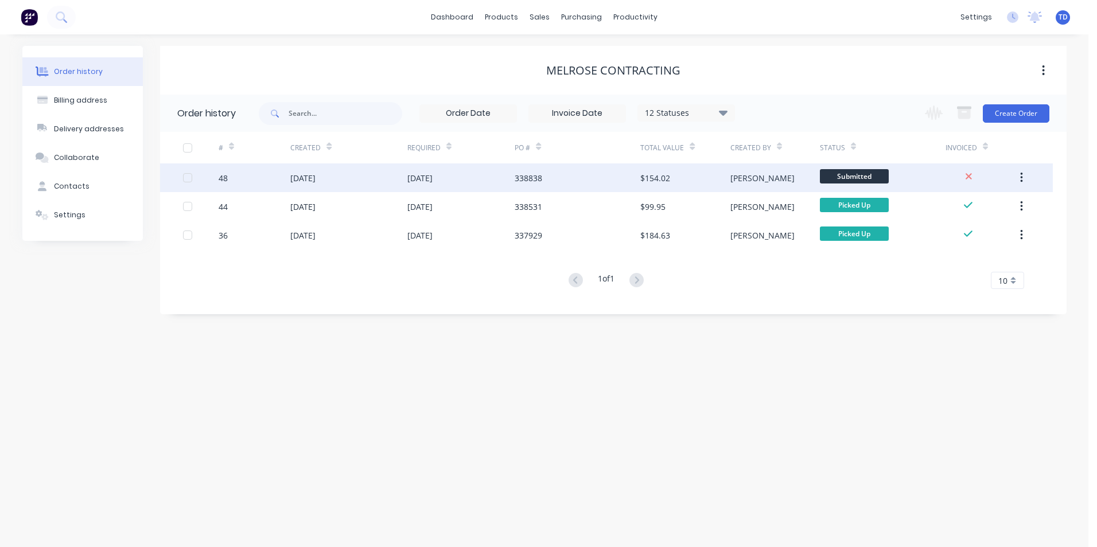
click at [613, 178] on div "338838" at bounding box center [578, 178] width 126 height 29
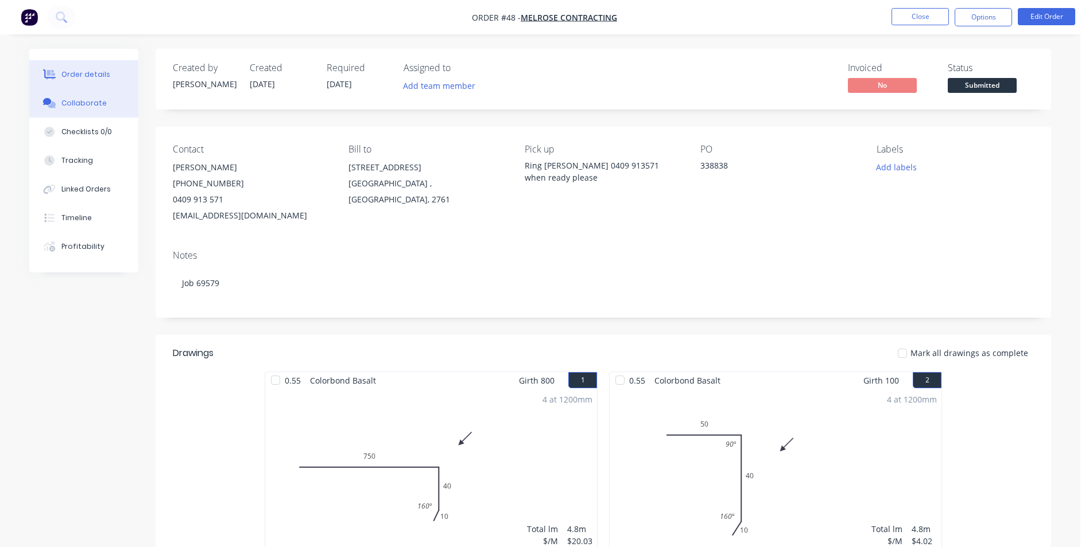
click at [83, 102] on div "Collaborate" at bounding box center [83, 103] width 45 height 10
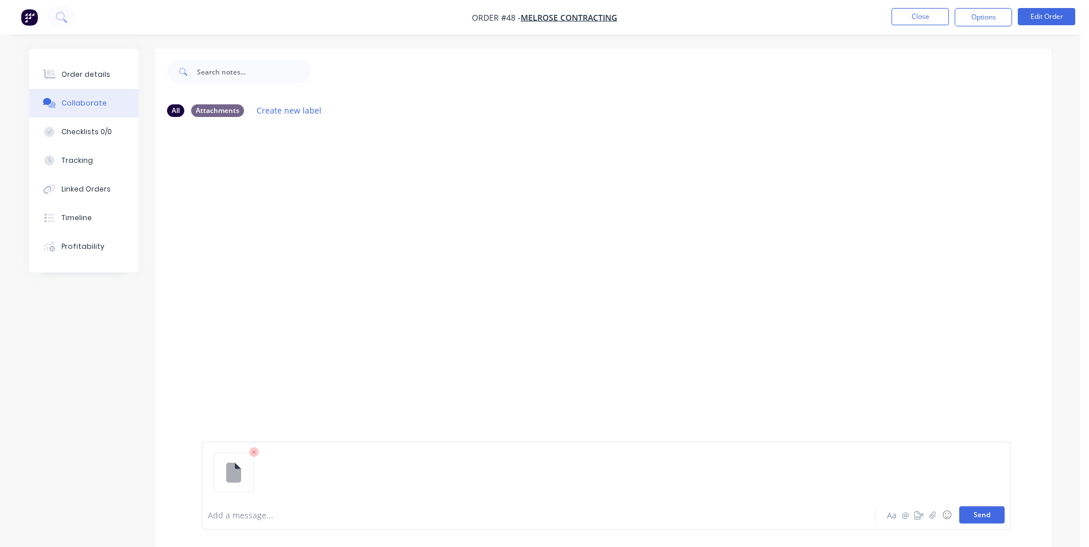
click at [965, 510] on button "Send" at bounding box center [981, 515] width 45 height 17
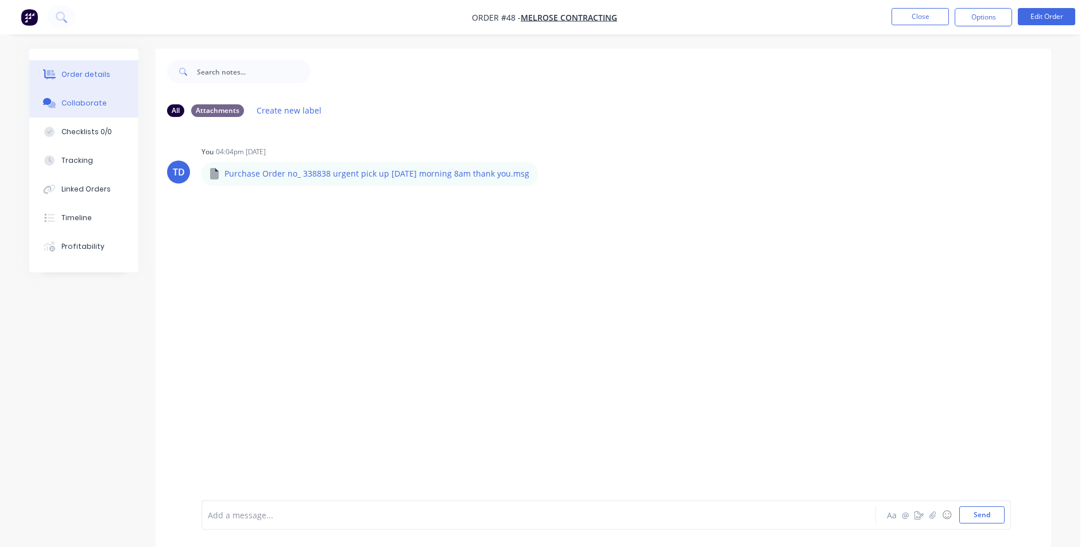
click at [105, 75] on div "Order details" at bounding box center [85, 74] width 49 height 10
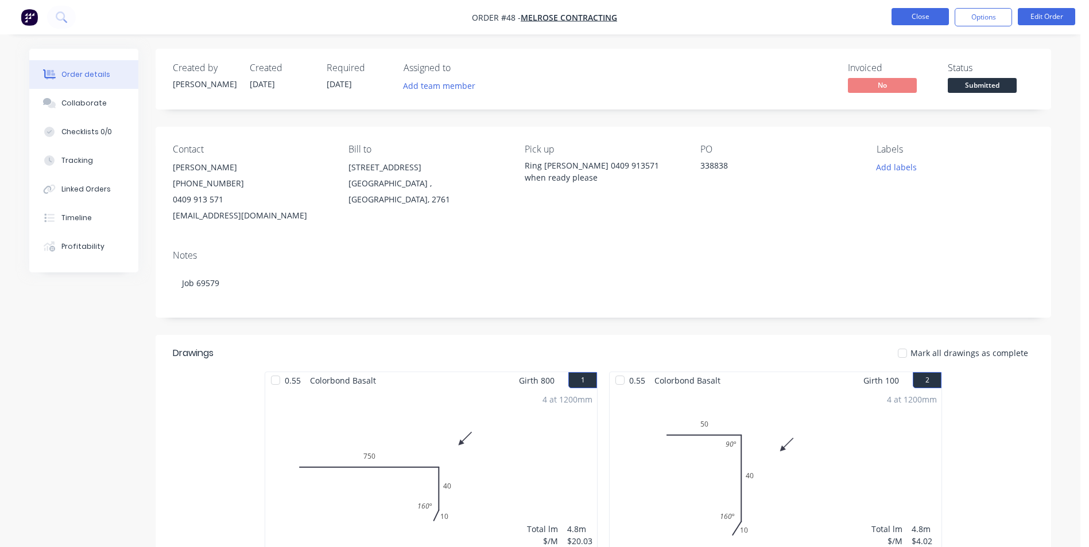
click at [914, 17] on button "Close" at bounding box center [919, 16] width 57 height 17
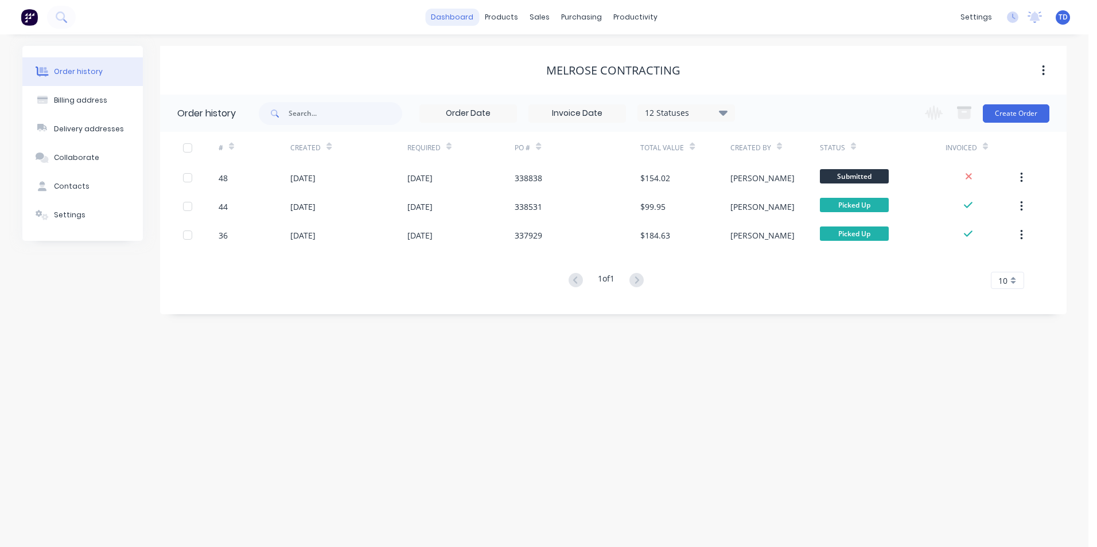
click at [452, 11] on link "dashboard" at bounding box center [452, 17] width 54 height 17
